Goal: Task Accomplishment & Management: Manage account settings

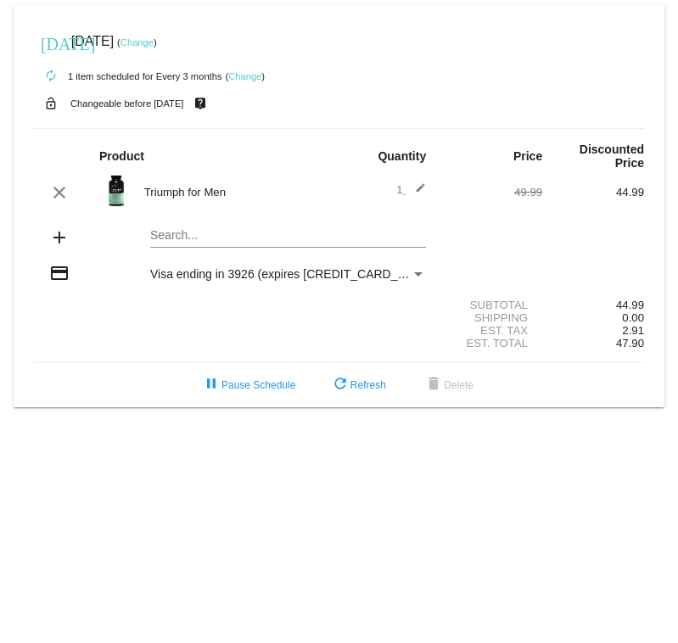
click at [154, 45] on link "Change" at bounding box center [136, 42] width 33 height 10
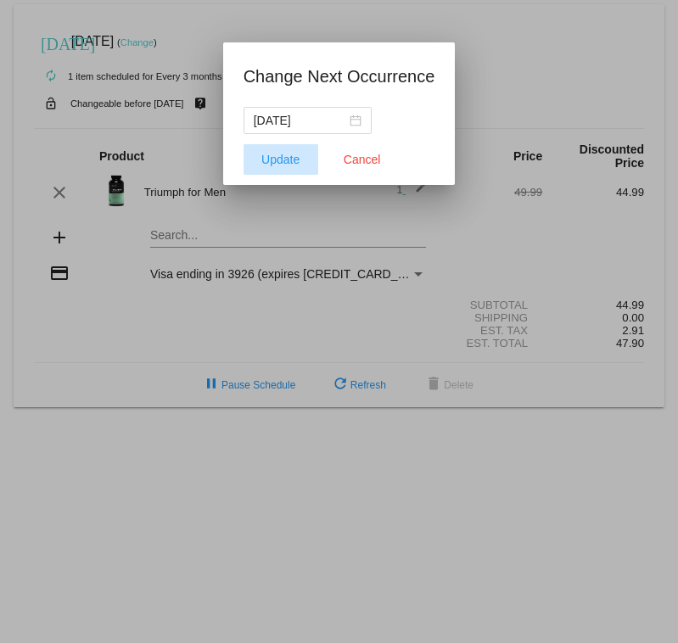
click at [290, 162] on span "Update" at bounding box center [280, 160] width 38 height 14
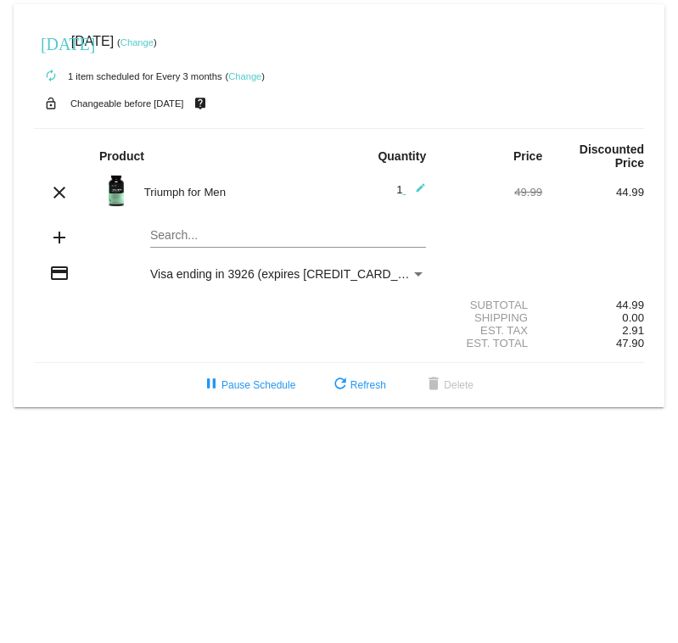
click at [109, 454] on body "today Nov 11 2025 ( Change ) autorenew 1 item scheduled for Every 3 months ( Ch…" at bounding box center [339, 321] width 678 height 643
click at [154, 42] on link "Change" at bounding box center [136, 42] width 33 height 10
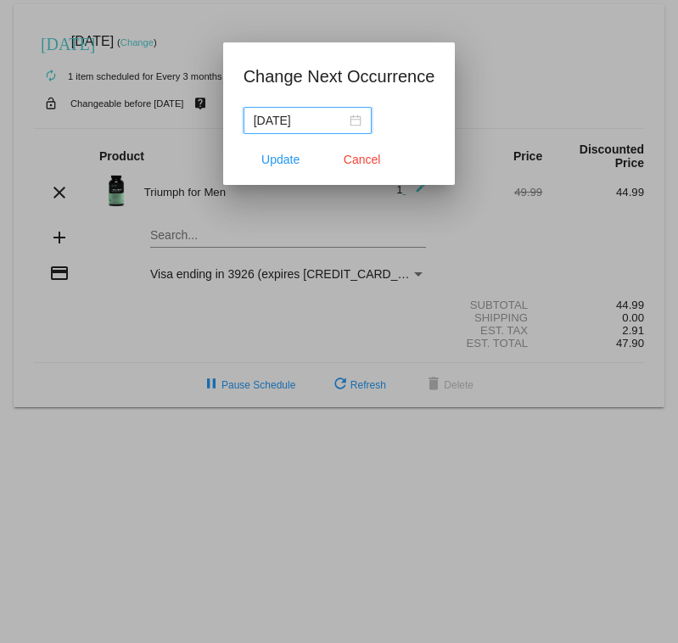
click at [352, 119] on div "2025-11-10" at bounding box center [308, 120] width 108 height 19
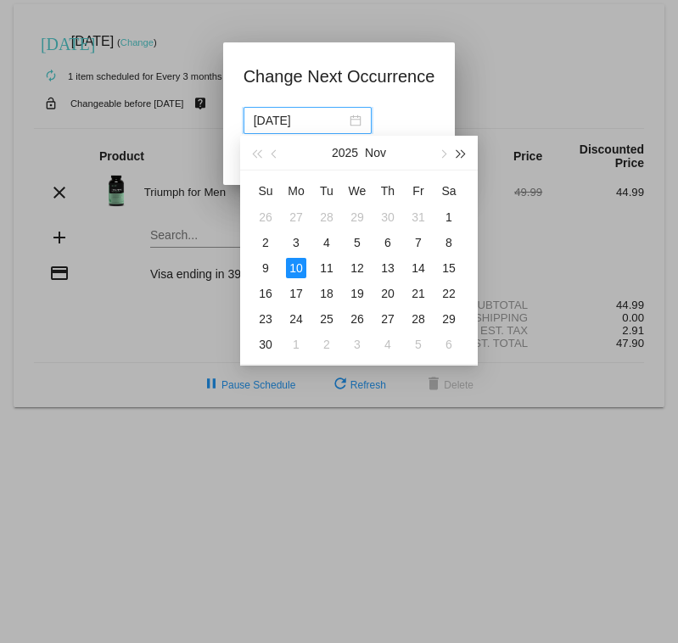
click at [460, 156] on span "button" at bounding box center [461, 154] width 8 height 8
click at [258, 154] on span "button" at bounding box center [256, 154] width 8 height 8
click at [444, 157] on button "button" at bounding box center [442, 153] width 19 height 34
click at [446, 318] on div "31" at bounding box center [448, 319] width 20 height 20
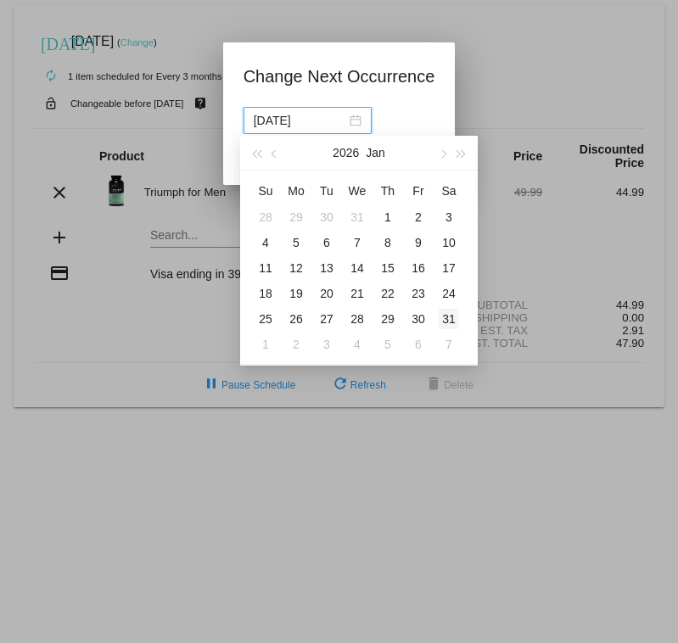
type input "2026-01-31"
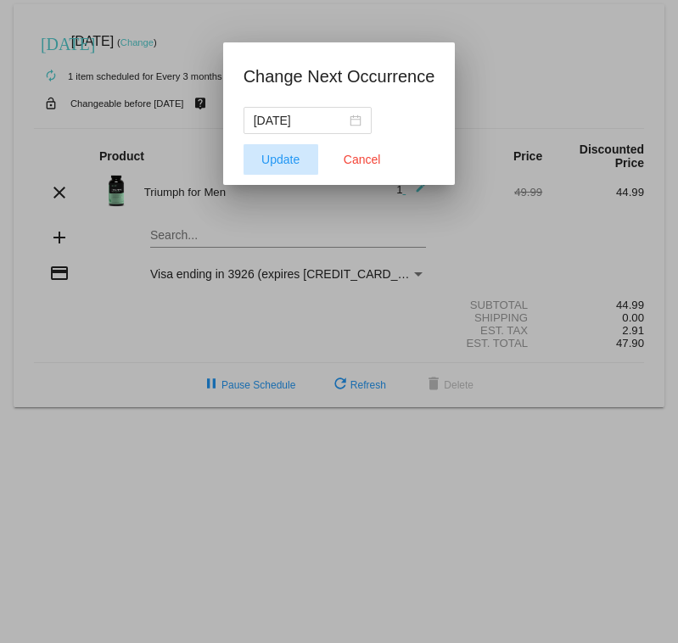
click at [277, 165] on span "Update" at bounding box center [280, 160] width 38 height 14
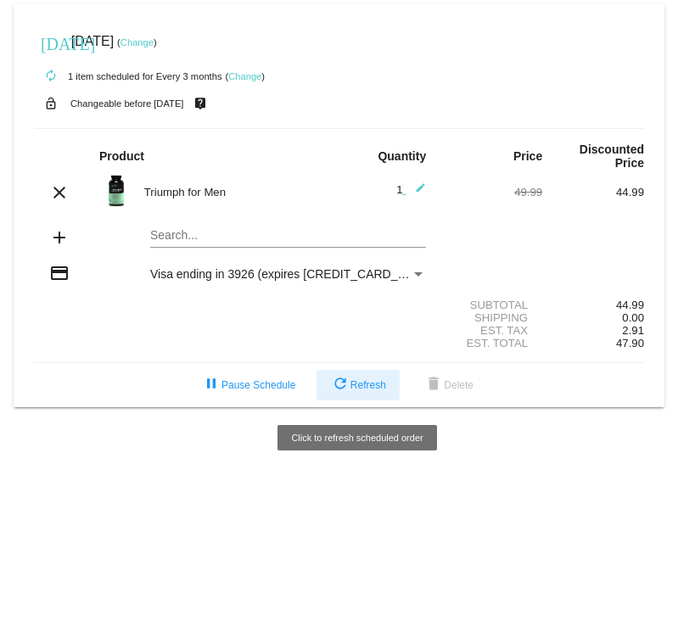
click at [356, 391] on span "refresh Refresh" at bounding box center [358, 385] width 56 height 12
